Goal: Task Accomplishment & Management: Use online tool/utility

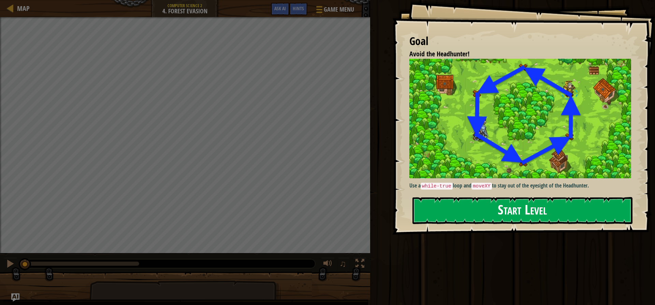
click at [520, 125] on img at bounding box center [522, 118] width 227 height 119
click at [519, 209] on button "Start Level" at bounding box center [523, 210] width 220 height 27
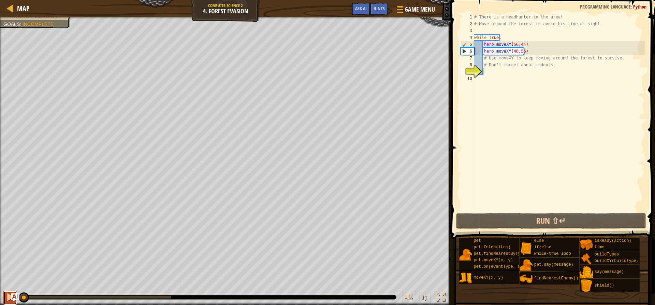
click at [8, 298] on div at bounding box center [10, 296] width 9 height 9
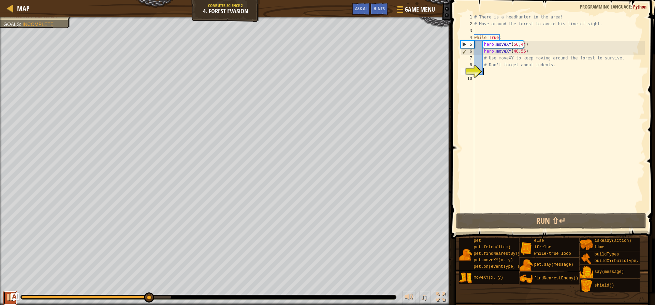
click at [10, 298] on div at bounding box center [10, 296] width 9 height 9
click at [8, 295] on div at bounding box center [10, 296] width 9 height 9
click at [8, 297] on div at bounding box center [10, 296] width 9 height 9
click at [515, 49] on div "# There is a headhunter in the area! # Move around the forest to avoid his line…" at bounding box center [559, 120] width 172 height 212
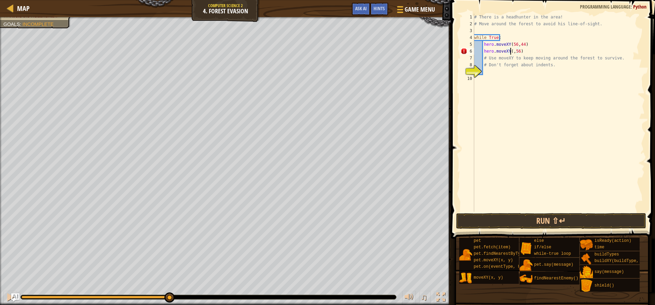
scroll to position [3, 3]
click at [522, 50] on div "# There is a headhunter in the area! # Move around the forest to avoid his line…" at bounding box center [559, 120] width 172 height 212
click at [529, 221] on button "Run ⇧↵" at bounding box center [551, 221] width 190 height 16
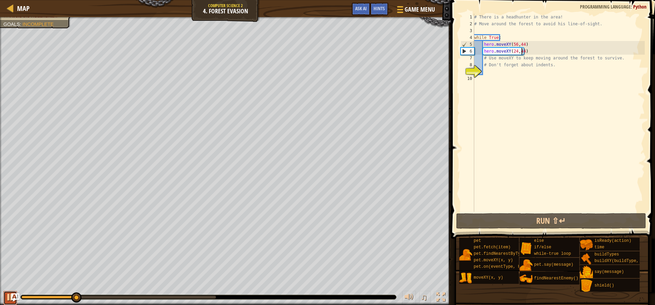
click at [9, 294] on div at bounding box center [10, 296] width 9 height 9
click at [533, 45] on div "# There is a headhunter in the area! # Move around the forest to avoid his line…" at bounding box center [559, 120] width 172 height 212
type textarea "hero.moveXY(56,44)"
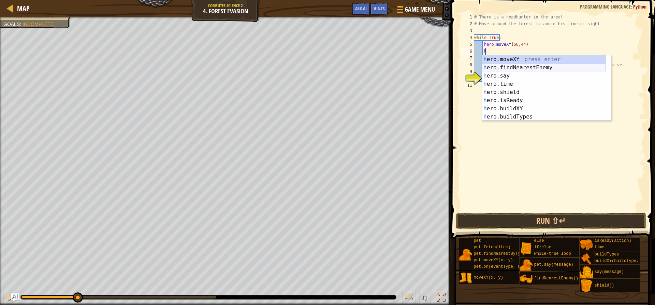
scroll to position [0, 0]
click at [520, 57] on div "h ero.moveXY press enter h ero.findNearestEnemy press enter h ero.say press ent…" at bounding box center [544, 96] width 124 height 82
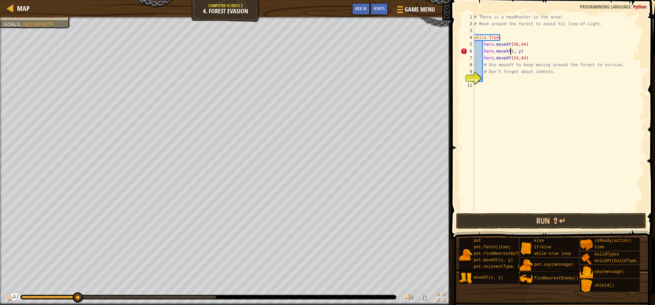
scroll to position [3, 3]
click at [523, 53] on div "# There is a headhunter in the area! # Move around the forest to avoid his line…" at bounding box center [559, 120] width 172 height 212
type textarea "hero.moveXY(40, 56)"
click at [6, 299] on div at bounding box center [10, 296] width 9 height 9
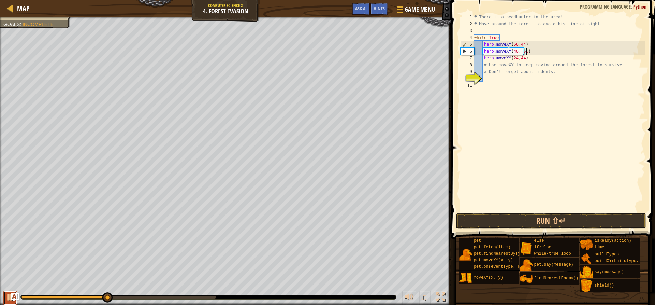
click at [9, 301] on div at bounding box center [10, 296] width 9 height 9
click at [6, 298] on div at bounding box center [10, 296] width 9 height 9
click at [318, 280] on div "Avoid the Headhunter! Goals : Incomplete ♫ [PERSON_NAME] 130 x: 34 y: 49 x: 24 …" at bounding box center [327, 161] width 655 height 288
click at [532, 50] on div "# There is a headhunter in the area! # Move around the forest to avoid his line…" at bounding box center [559, 120] width 172 height 212
click at [483, 77] on div "# There is a headhunter in the area! # Move around the forest to avoid his line…" at bounding box center [559, 120] width 172 height 212
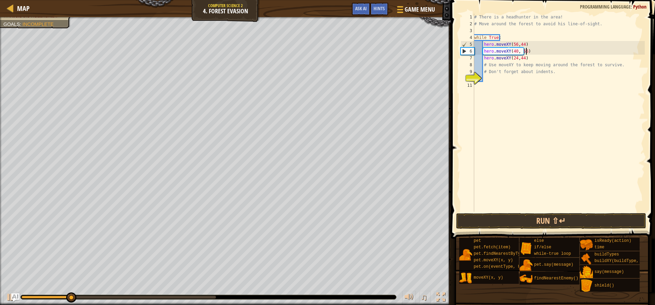
scroll to position [3, 0]
click at [562, 217] on button "Run ⇧↵" at bounding box center [551, 221] width 190 height 16
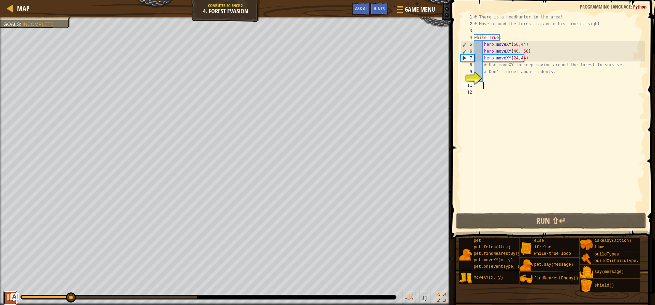
click at [8, 295] on div at bounding box center [10, 296] width 9 height 9
click at [539, 55] on div "# There is a headhunter in the area! # Move around the forest to avoid his line…" at bounding box center [559, 120] width 172 height 212
type textarea "hero.moveXY(24,44)"
click at [527, 58] on div "# There is a headhunter in the area! # Move around the forest to avoid his line…" at bounding box center [559, 120] width 172 height 212
click at [527, 59] on div "# There is a headhunter in the area! # Move around the forest to avoid his line…" at bounding box center [559, 120] width 172 height 212
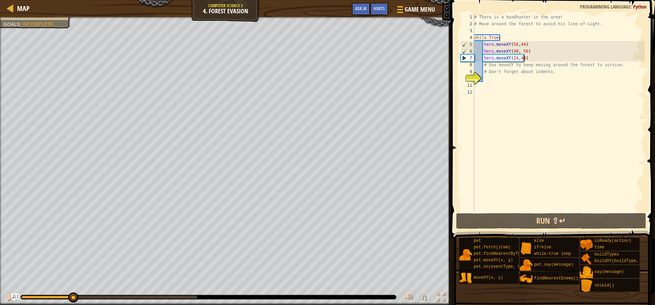
click at [532, 58] on div "# There is a headhunter in the area! # Move around the forest to avoid his line…" at bounding box center [559, 120] width 172 height 212
click at [532, 58] on div "# There is a headhunter in the area! # Move around the forest to avoid his line…" at bounding box center [559, 113] width 172 height 198
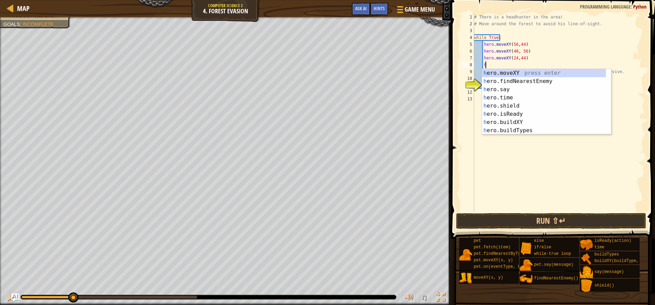
scroll to position [3, 1]
click at [514, 71] on div "h ero.moveXY press enter h ero.findNearestEnemy press enter h ero.say press ent…" at bounding box center [544, 110] width 124 height 82
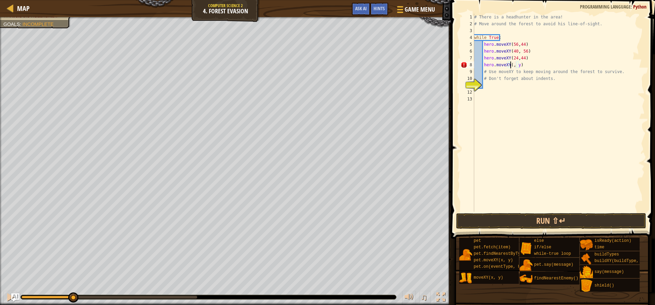
scroll to position [3, 3]
click at [521, 66] on div "# There is a headhunter in the area! # Move around the forest to avoid his line…" at bounding box center [559, 120] width 172 height 212
type textarea "hero.moveXY(24, 24)"
click at [538, 64] on div "# There is a headhunter in the area! # Move around the forest to avoid his line…" at bounding box center [559, 120] width 172 height 212
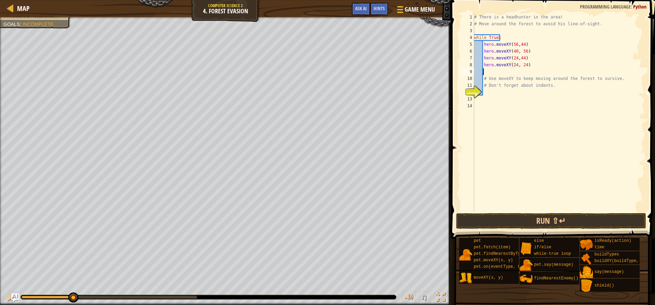
scroll to position [3, 1]
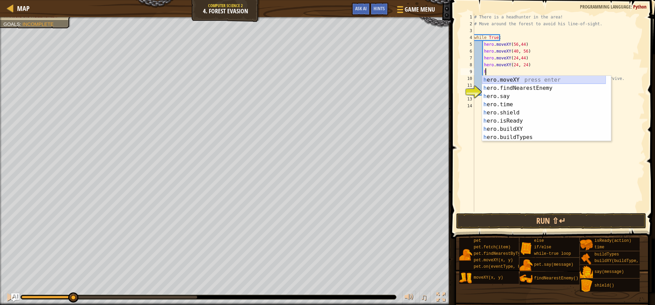
click at [541, 80] on div "h ero.moveXY press enter h ero.findNearestEnemy press enter h ero.say press ent…" at bounding box center [544, 117] width 124 height 82
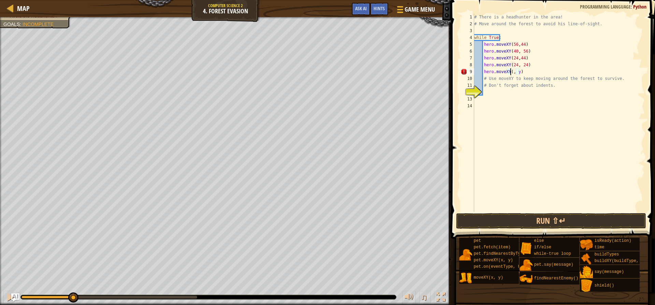
scroll to position [3, 3]
click at [521, 73] on div "# There is a headhunter in the area! # Move around the forest to avoid his line…" at bounding box center [559, 120] width 172 height 212
type textarea "hero.moveXY(40, 12)"
click at [529, 69] on div "# There is a headhunter in the area! # Move around the forest to avoid his line…" at bounding box center [559, 120] width 172 height 212
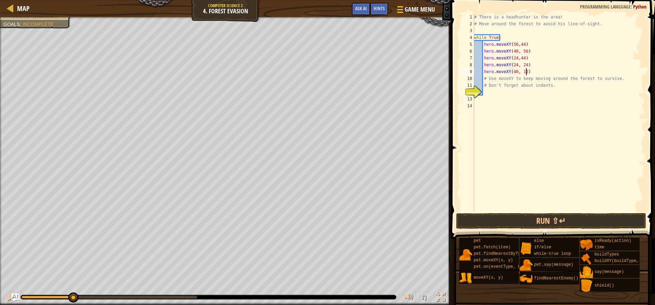
scroll to position [3, 0]
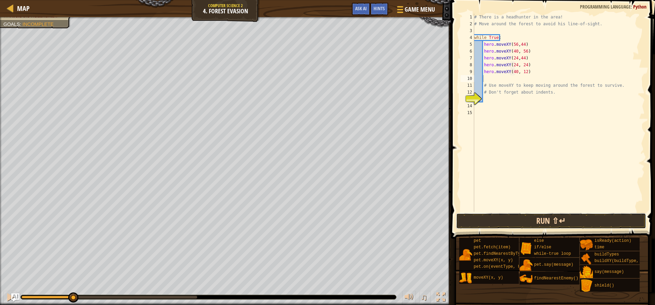
click at [532, 223] on button "Run ⇧↵" at bounding box center [551, 221] width 190 height 16
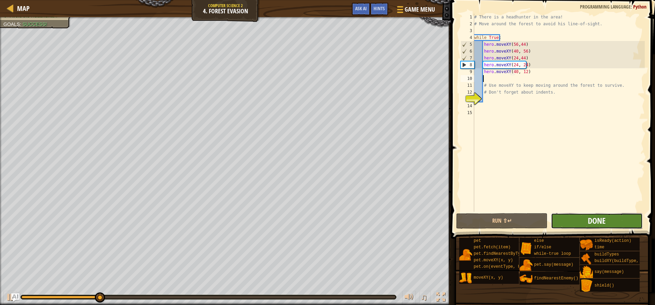
click at [599, 218] on span "Done" at bounding box center [597, 220] width 18 height 11
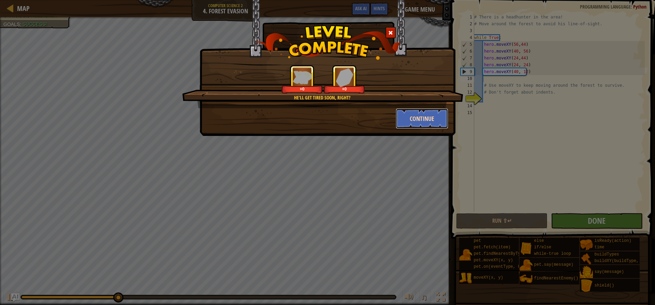
click at [413, 117] on button "Continue" at bounding box center [422, 118] width 53 height 20
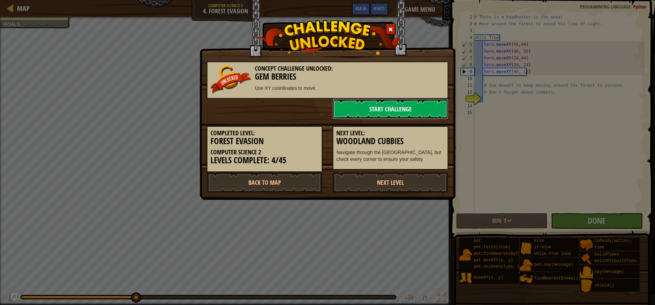
click at [366, 104] on link "Start Challenge" at bounding box center [391, 109] width 116 height 20
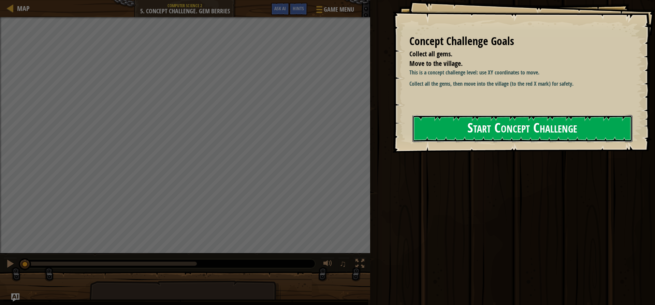
click at [446, 126] on button "Start Concept Challenge" at bounding box center [523, 128] width 220 height 27
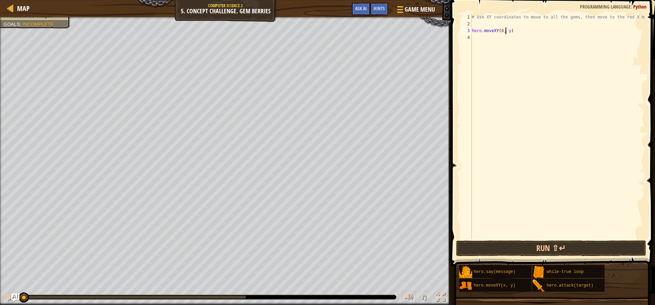
scroll to position [3, 3]
type textarea "hero.moveXY(8, 13)"
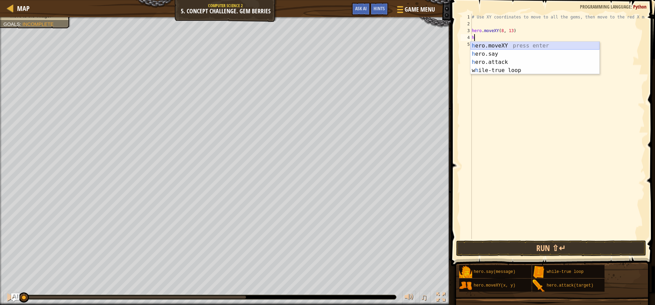
click at [530, 46] on div "h ero.moveXY press enter h ero.say press enter h ero.attack press enter w h ile…" at bounding box center [535, 66] width 129 height 49
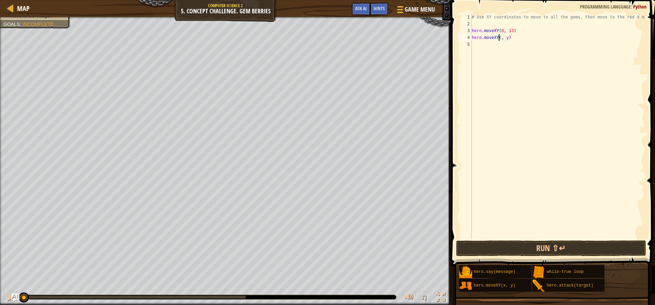
scroll to position [3, 3]
type textarea "hero.moveXY(8, 49)"
type textarea "hero.moveXY(38, y)"
type textarea "hero.moveXY(38, 15)"
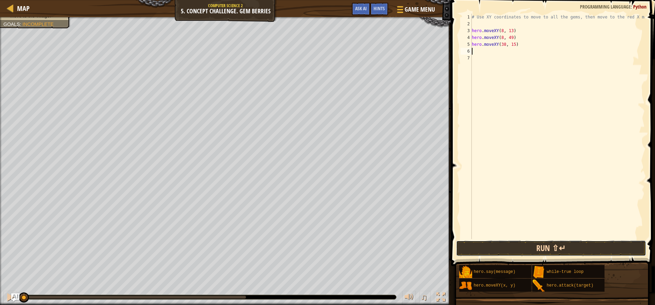
click at [546, 248] on button "Run ⇧↵" at bounding box center [551, 248] width 190 height 16
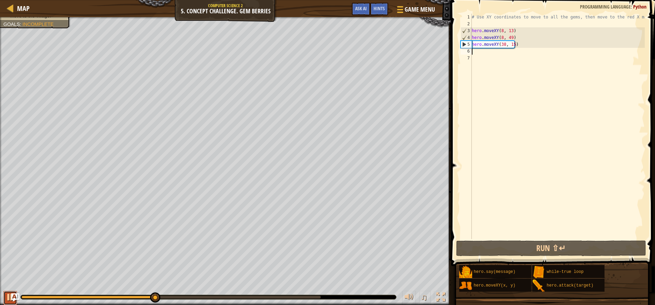
click at [10, 300] on div at bounding box center [10, 296] width 9 height 9
click at [501, 48] on div "# Use XY coordinates to move to all the gems, then move to the red X mark. hero…" at bounding box center [558, 133] width 174 height 239
drag, startPoint x: 500, startPoint y: 44, endPoint x: 503, endPoint y: 44, distance: 3.8
click at [502, 44] on div "# Use XY coordinates to move to all the gems, then move to the red X mark. hero…" at bounding box center [558, 133] width 174 height 239
click at [503, 44] on div "# Use XY coordinates to move to all the gems, then move to the red X mark. hero…" at bounding box center [558, 133] width 174 height 239
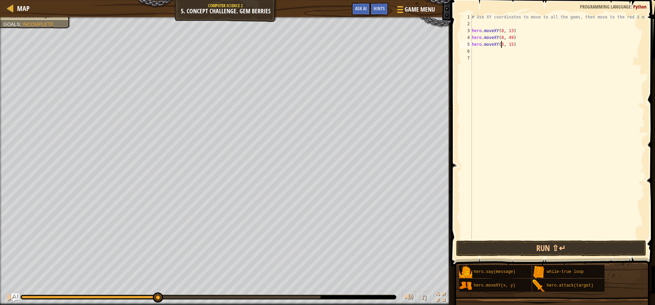
scroll to position [3, 3]
click at [523, 40] on div "# Use XY coordinates to move to all the gems, then move to the red X mark. hero…" at bounding box center [558, 133] width 174 height 239
type textarea "hero.moveXY(8, 49)"
click at [518, 48] on div "# Use XY coordinates to move to all the gems, then move to the red X mark. hero…" at bounding box center [558, 133] width 174 height 239
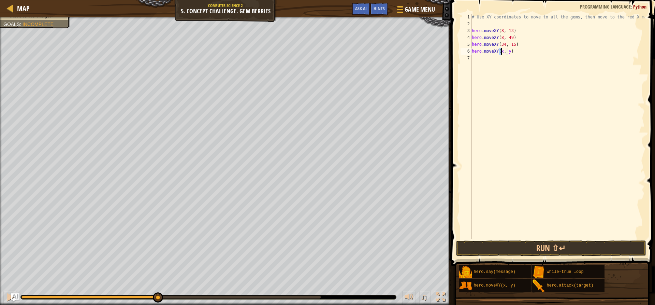
type textarea "hero.moveXY(31, y)"
type textarea "hero.moveXY(31, 43)"
type textarea "hero.moveXY(40, 56)"
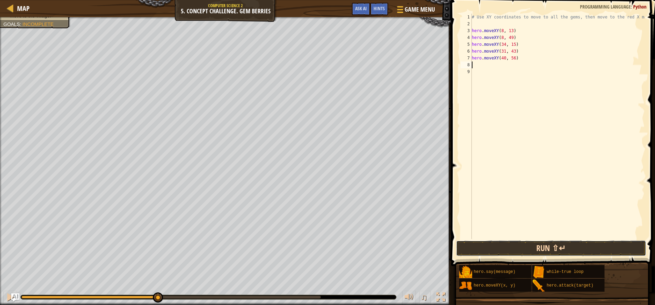
click at [549, 246] on button "Run ⇧↵" at bounding box center [551, 248] width 190 height 16
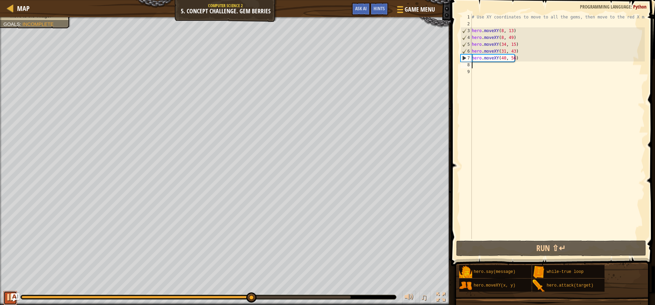
click at [7, 301] on div at bounding box center [10, 296] width 9 height 9
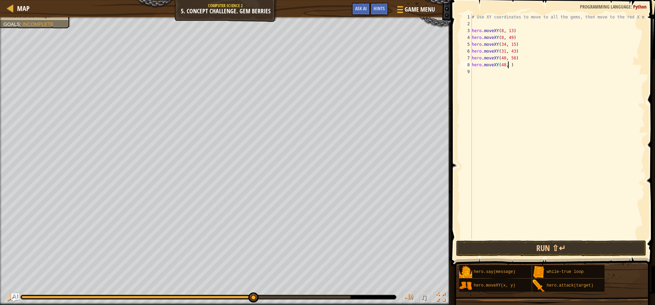
scroll to position [3, 3]
type textarea "hero.moveXY(48, 56)"
type textarea "hero.moveXY(50, 34)"
type textarea "hero.moveXY(74, y)"
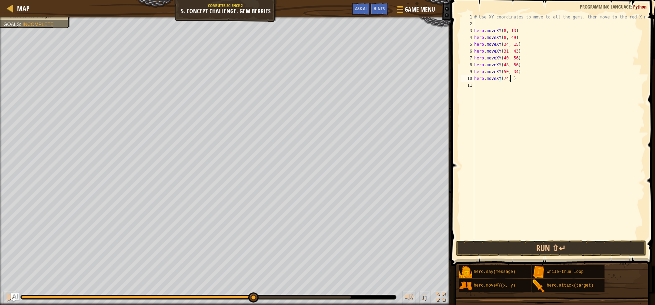
scroll to position [3, 3]
type textarea "hero.moveXY(74, 34)"
click at [560, 252] on button "Run ⇧↵" at bounding box center [551, 248] width 190 height 16
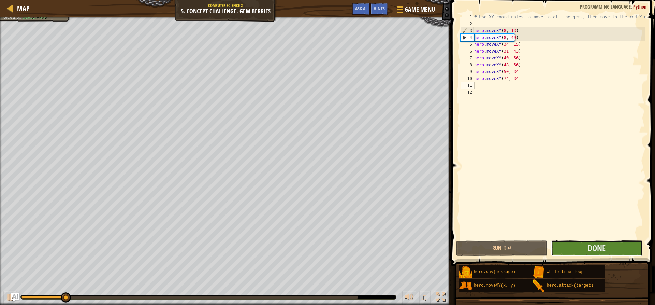
click at [583, 247] on button "Done" at bounding box center [596, 248] width 91 height 16
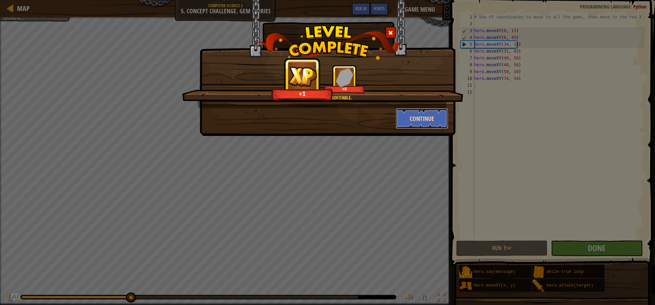
click at [422, 121] on button "Continue" at bounding box center [422, 118] width 53 height 20
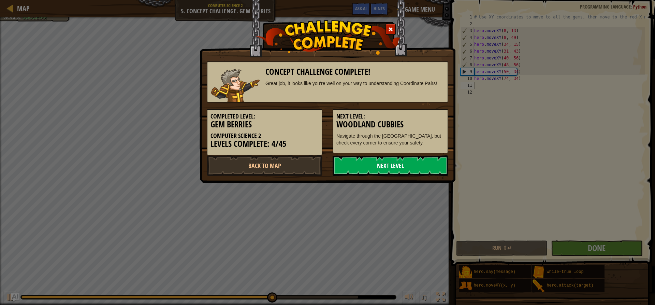
drag, startPoint x: 413, startPoint y: 153, endPoint x: 410, endPoint y: 161, distance: 8.6
click at [412, 157] on div "Concept Challenge Complete! Great job, it looks like you're well on your way to…" at bounding box center [328, 115] width 242 height 121
click at [402, 168] on link "Next Level" at bounding box center [391, 165] width 116 height 20
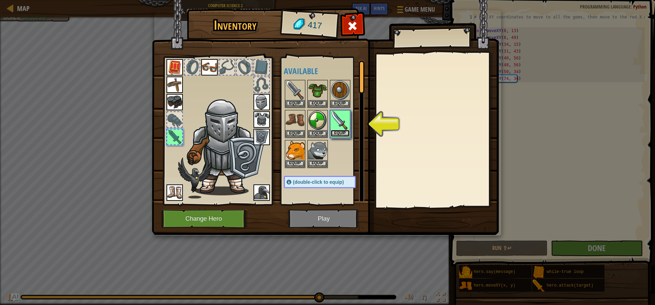
click at [340, 132] on button "Equip" at bounding box center [340, 133] width 19 height 7
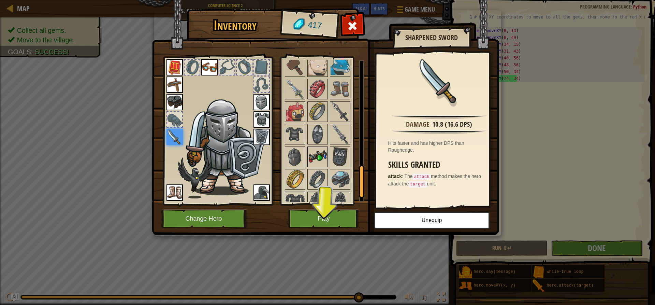
scroll to position [511, 0]
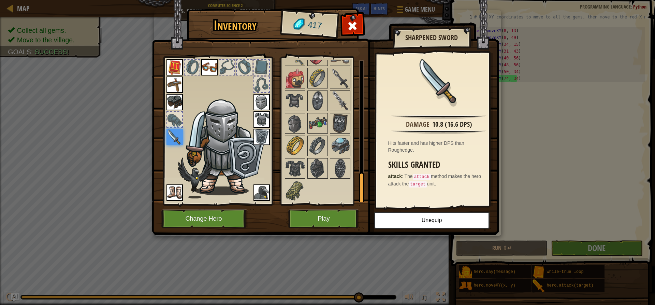
click at [339, 95] on img at bounding box center [340, 100] width 19 height 19
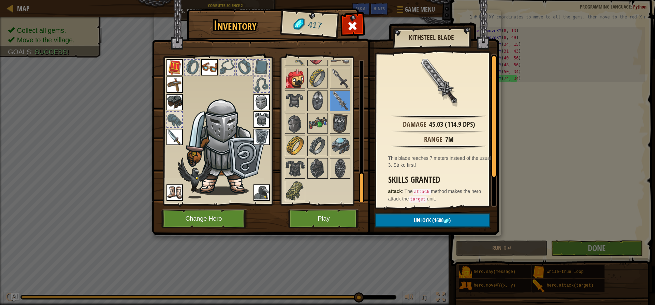
click at [292, 83] on img at bounding box center [295, 78] width 19 height 19
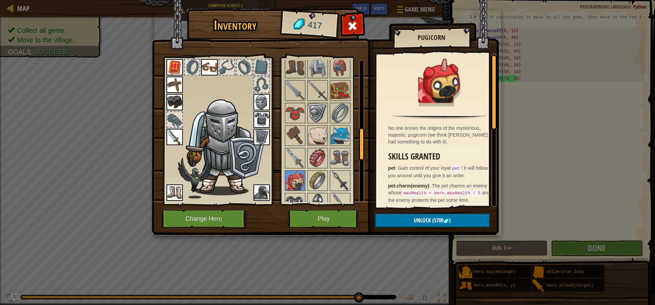
scroll to position [306, 0]
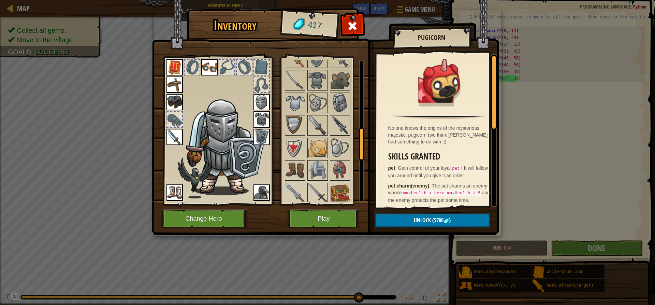
click at [338, 124] on img at bounding box center [340, 125] width 19 height 19
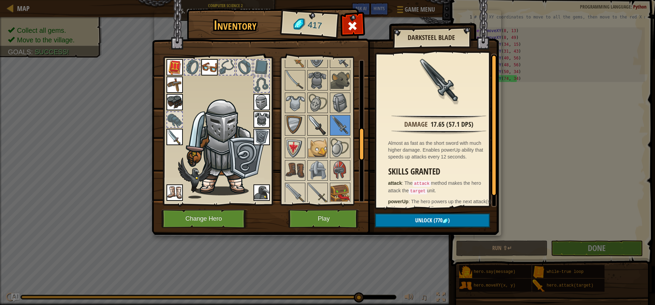
click at [316, 128] on img at bounding box center [317, 125] width 19 height 19
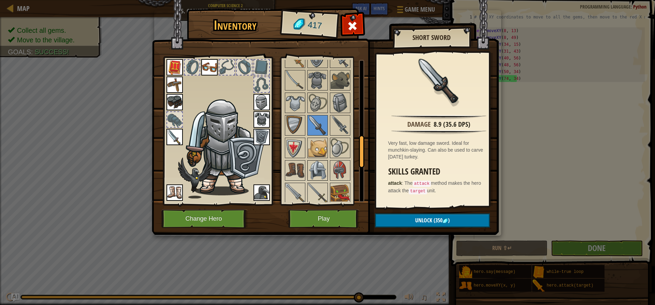
scroll to position [341, 0]
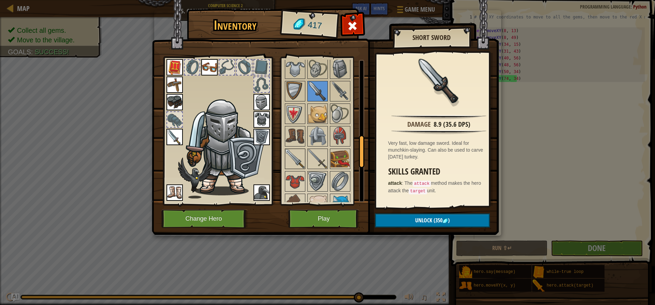
click at [295, 160] on img at bounding box center [295, 158] width 19 height 19
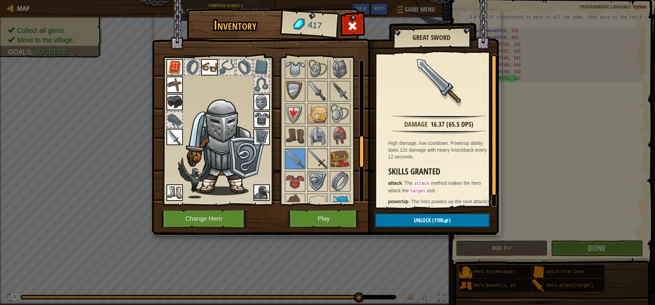
click at [322, 149] on img at bounding box center [317, 158] width 19 height 19
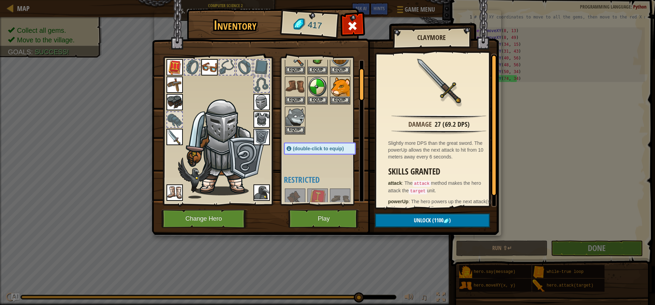
scroll to position [136, 0]
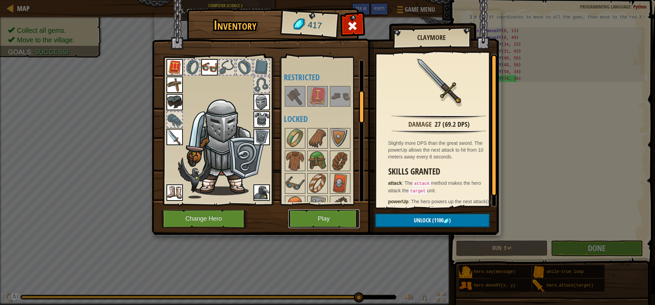
click at [325, 213] on button "Play" at bounding box center [323, 218] width 71 height 19
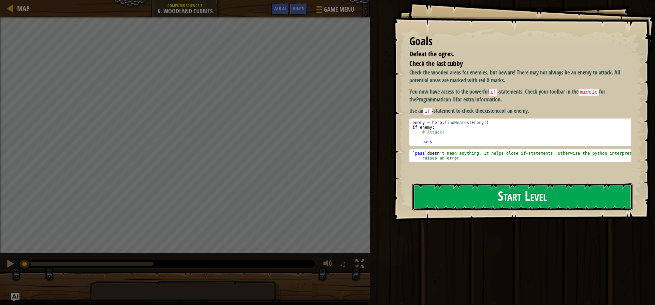
click at [467, 197] on button "Start Level" at bounding box center [523, 196] width 220 height 27
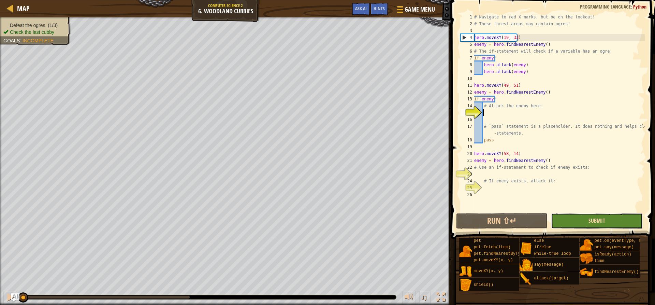
click at [593, 219] on span "Submit" at bounding box center [597, 221] width 17 height 8
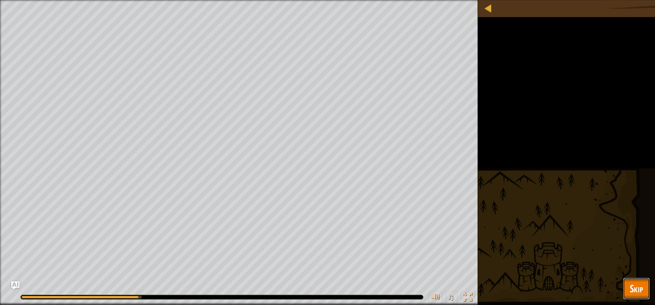
click at [639, 292] on span "Skip" at bounding box center [636, 288] width 13 height 14
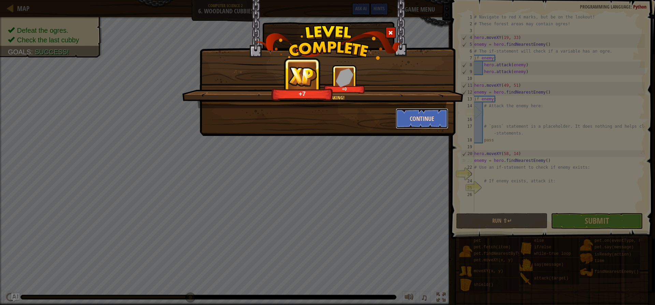
click at [411, 119] on button "Continue" at bounding box center [422, 118] width 53 height 20
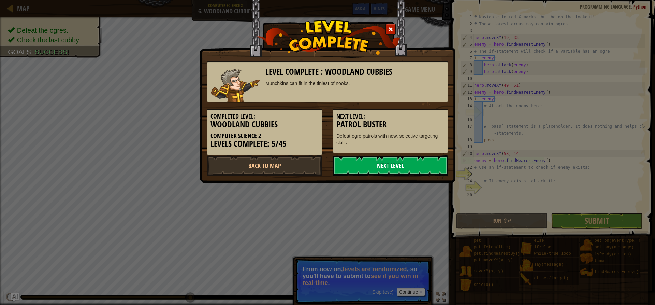
click at [396, 167] on link "Next Level" at bounding box center [391, 165] width 116 height 20
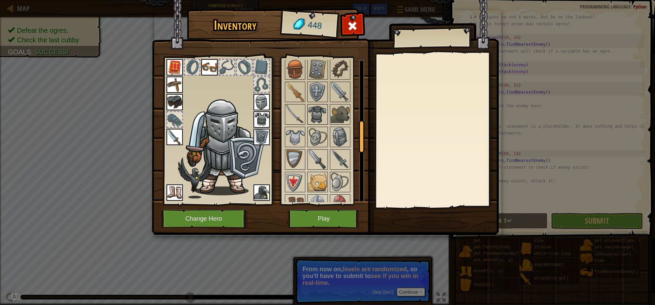
scroll to position [204, 0]
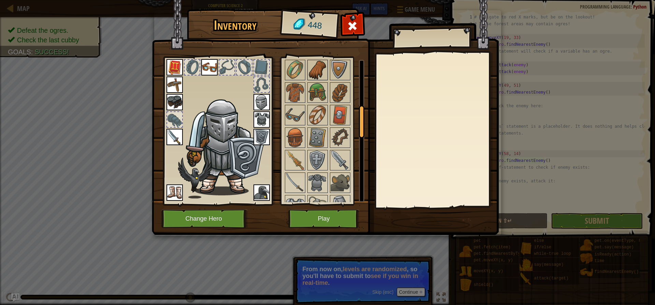
click at [320, 66] on img at bounding box center [317, 69] width 19 height 19
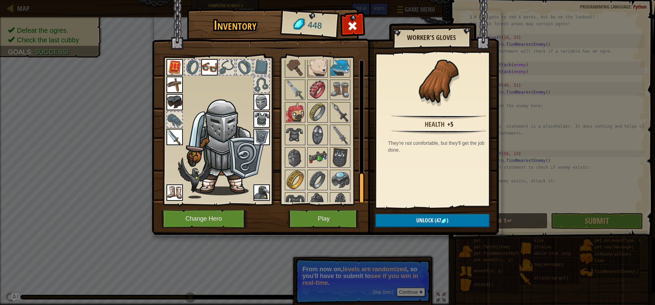
scroll to position [511, 0]
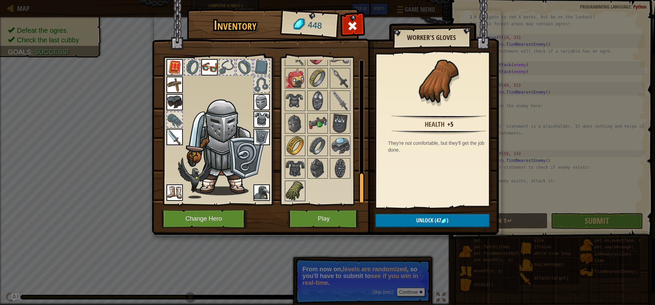
click at [297, 186] on img at bounding box center [295, 190] width 19 height 19
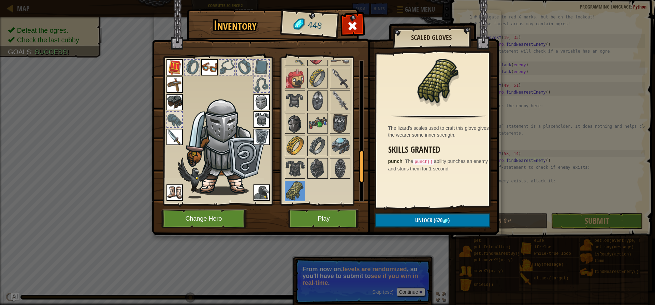
scroll to position [409, 0]
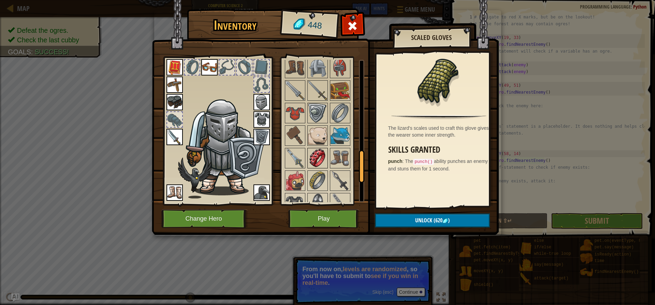
click at [314, 154] on img at bounding box center [317, 157] width 19 height 19
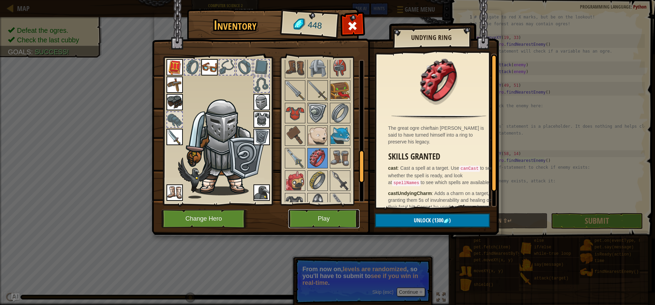
click at [319, 224] on button "Play" at bounding box center [323, 218] width 71 height 19
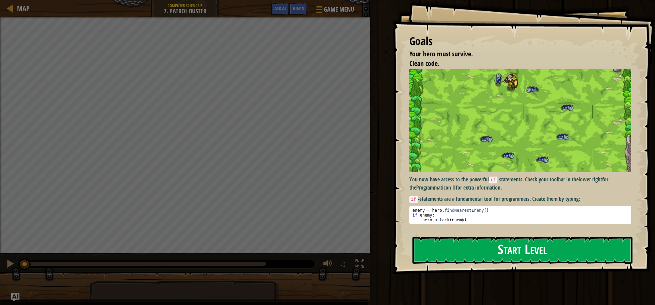
click at [548, 247] on button "Start Level" at bounding box center [523, 249] width 220 height 27
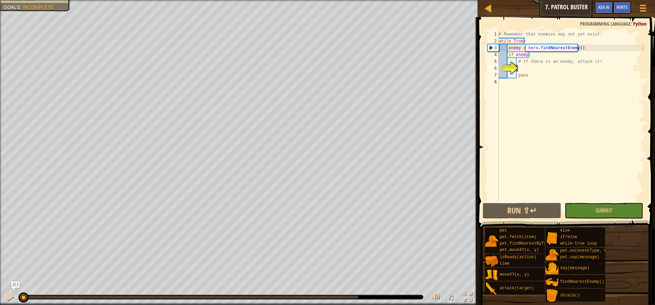
click at [531, 71] on div "# Remember that enemies may not yet exist. while True : enemy = hero . findNear…" at bounding box center [571, 123] width 147 height 184
click at [525, 69] on div "# Remember that enemies may not yet exist. while True : enemy = hero . findNear…" at bounding box center [571, 123] width 147 height 184
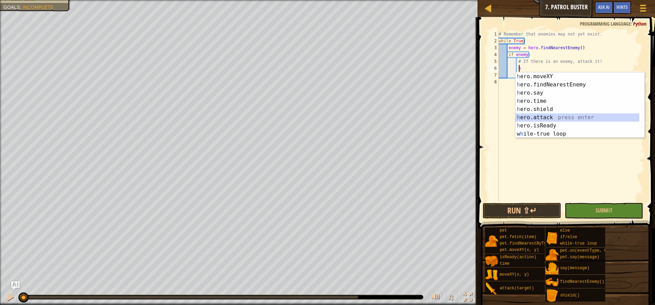
click at [557, 120] on div "h ero.moveXY press enter h ero.findNearestEnemy press enter h ero.say press ent…" at bounding box center [578, 113] width 124 height 82
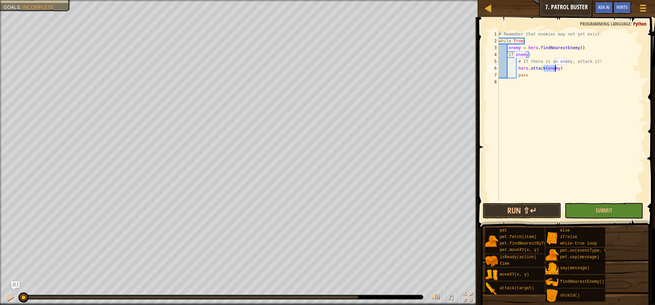
click at [557, 67] on div "# Remember that enemies may not yet exist. while True : enemy = hero . findNear…" at bounding box center [571, 123] width 147 height 184
type textarea "hero.attack(enemy)"
click at [585, 208] on button "Submit" at bounding box center [604, 211] width 78 height 16
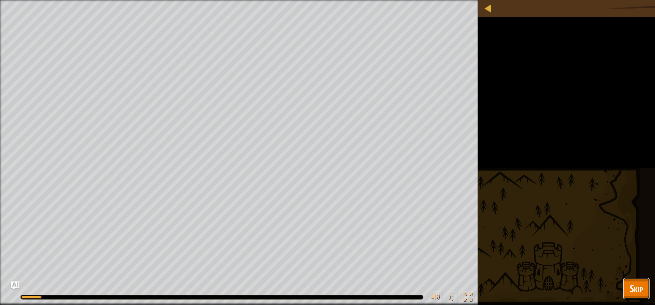
click at [633, 291] on span "Skip" at bounding box center [636, 288] width 13 height 14
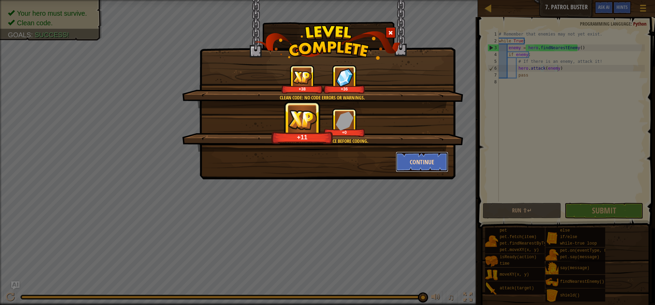
click at [426, 163] on button "Continue" at bounding box center [422, 162] width 53 height 20
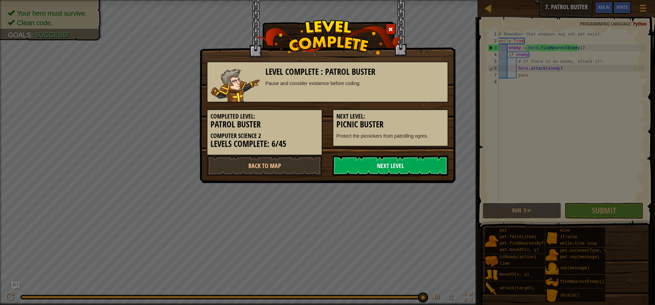
click at [424, 161] on link "Next Level" at bounding box center [391, 165] width 116 height 20
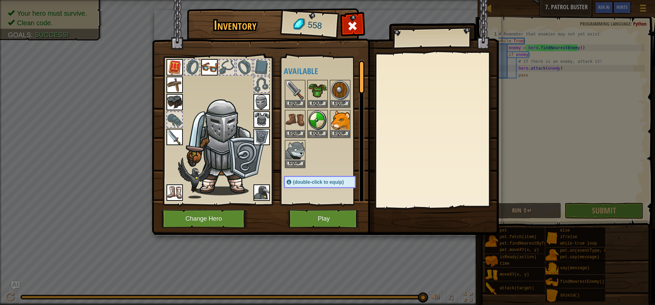
click at [74, 87] on div "Inventory 558 Available Equip Equip Equip Equip Equip Equip Equip Equip Equip E…" at bounding box center [327, 152] width 655 height 305
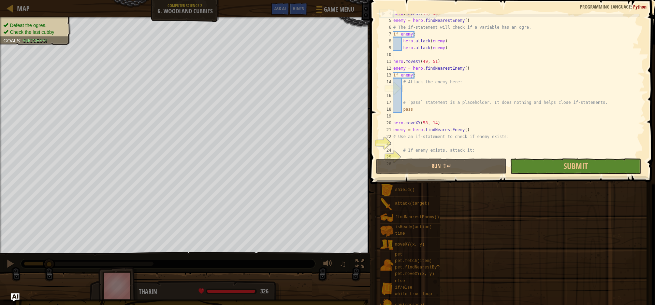
scroll to position [24, 0]
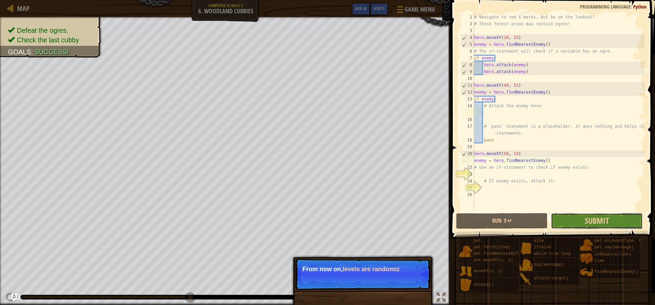
click at [591, 226] on button "Submit" at bounding box center [596, 221] width 91 height 16
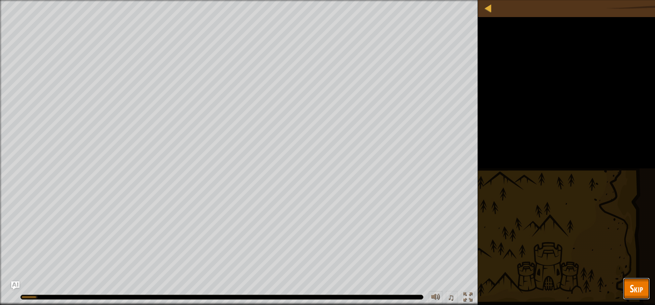
click at [642, 284] on span "Skip" at bounding box center [636, 288] width 13 height 14
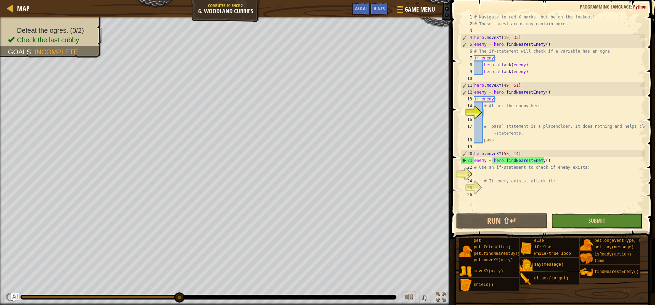
click at [578, 222] on button "Submit" at bounding box center [596, 221] width 91 height 16
